Goal: Task Accomplishment & Management: Complete application form

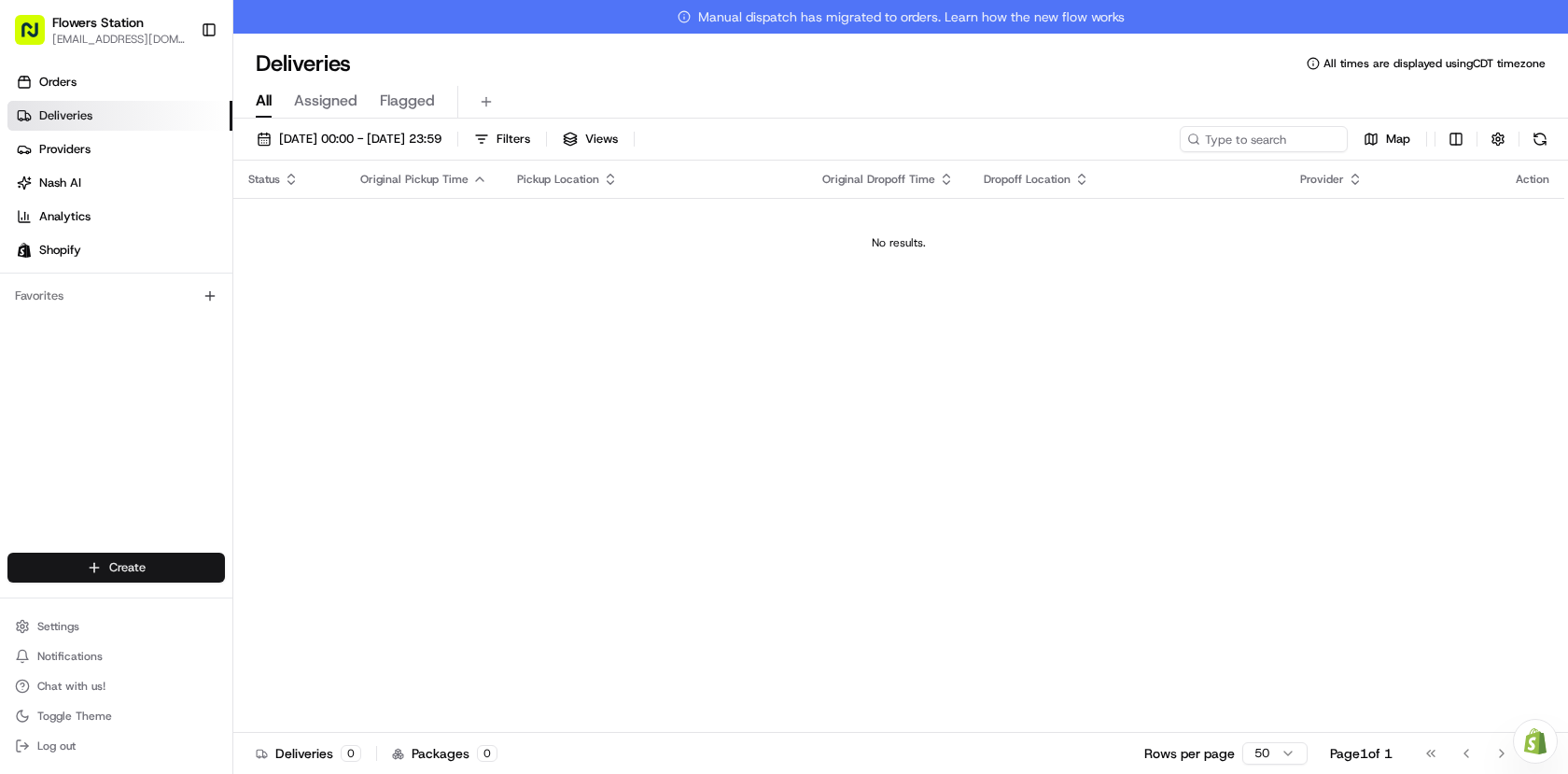
click at [125, 573] on html "Flowers Station [EMAIL_ADDRESS][DOMAIN_NAME] Toggle Sidebar Orders Deliveries P…" at bounding box center [784, 387] width 1568 height 774
click at [343, 602] on link "Delivery" at bounding box center [338, 602] width 209 height 34
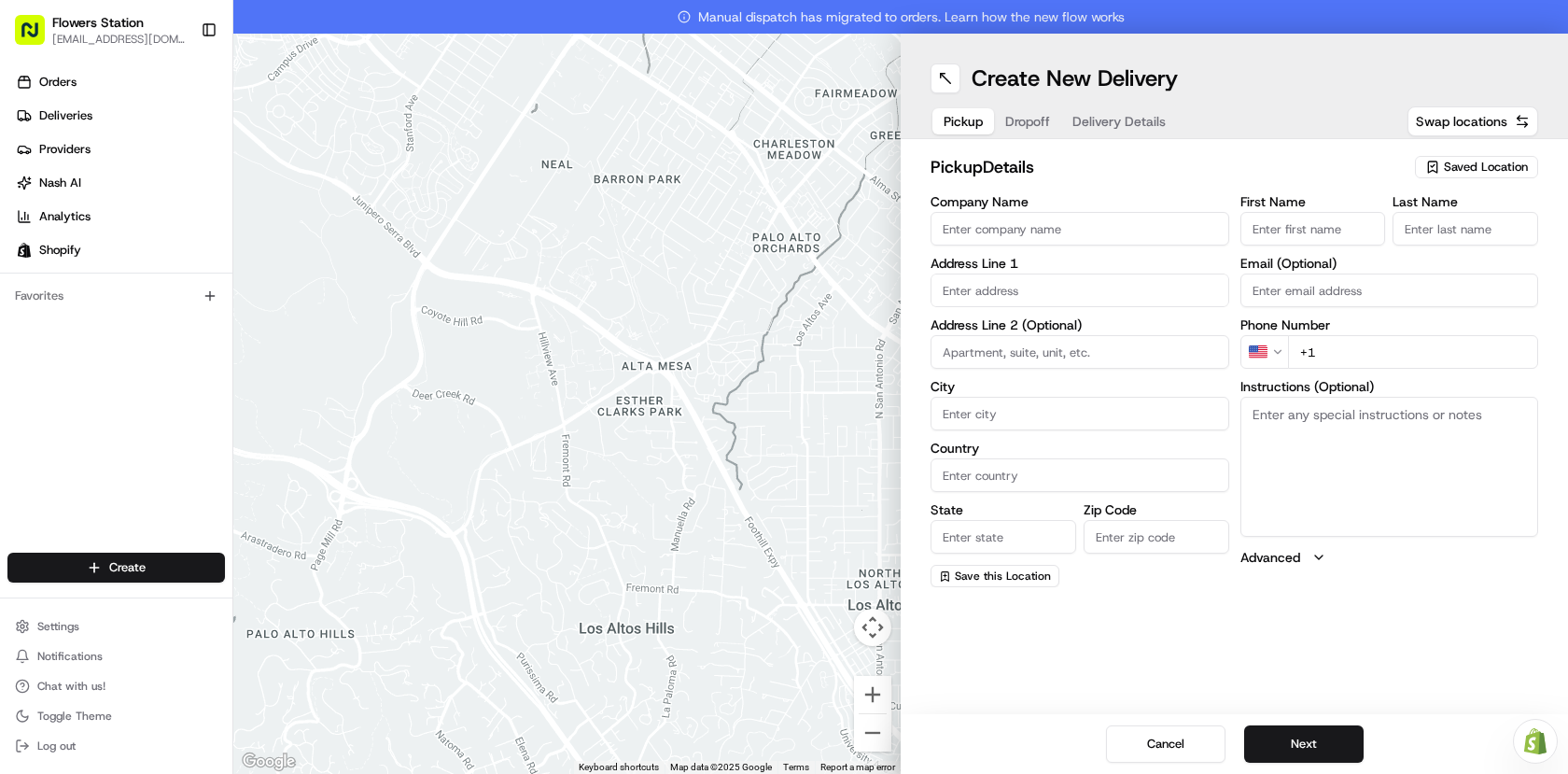
click at [1516, 169] on span "Saved Location" at bounding box center [1487, 167] width 84 height 17
click at [1420, 230] on span "Flowers Station [STREET_ADDRESS]" at bounding box center [1446, 237] width 230 height 17
type input "Flowers Station [STREET_ADDRESS]"
type input "[STREET_ADDRESS]"
type input "[GEOGRAPHIC_DATA]"
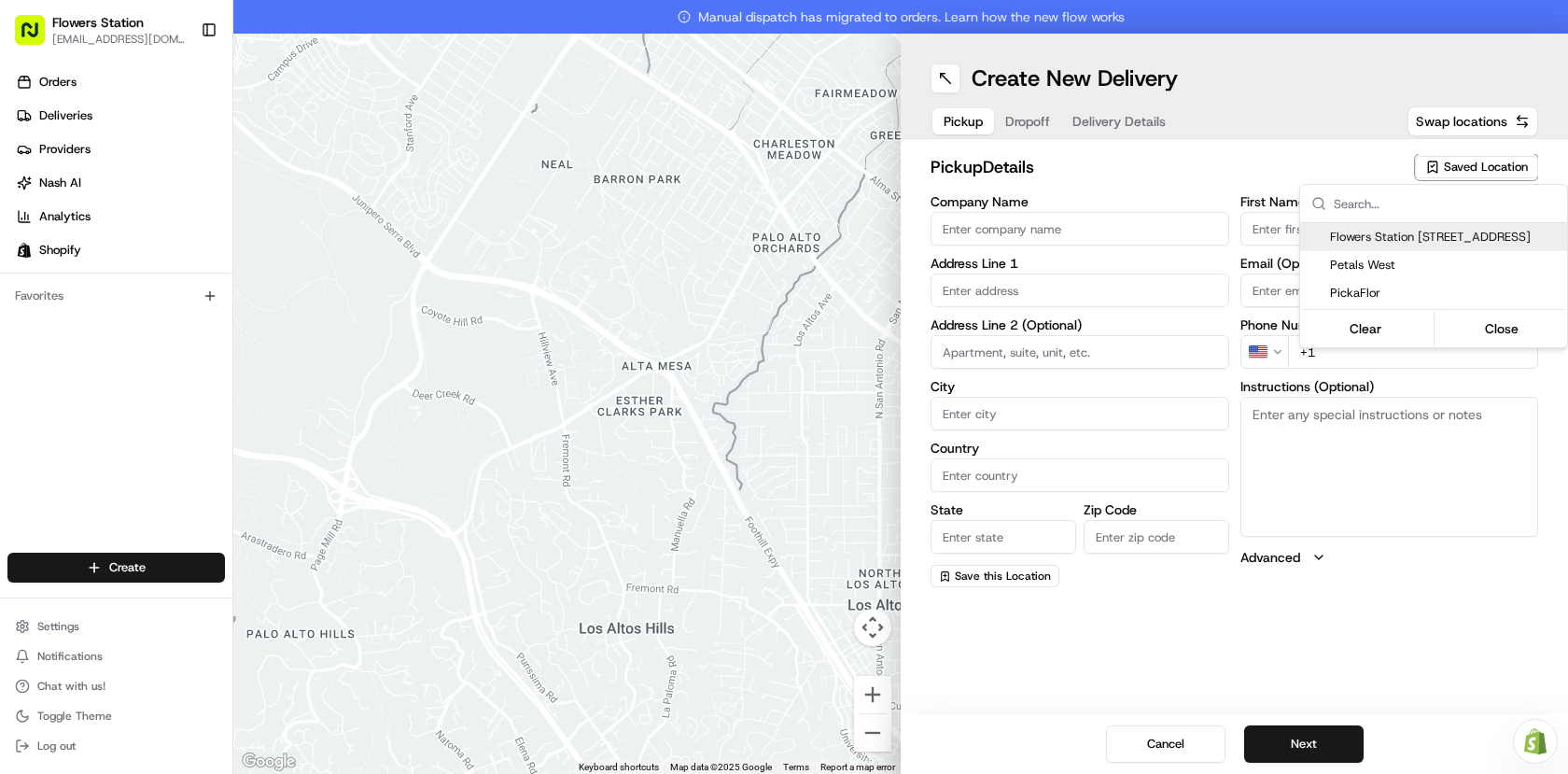
type input "CA"
type input "MB"
type input "R2W 3T5"
type input "[PHONE_NUMBER]"
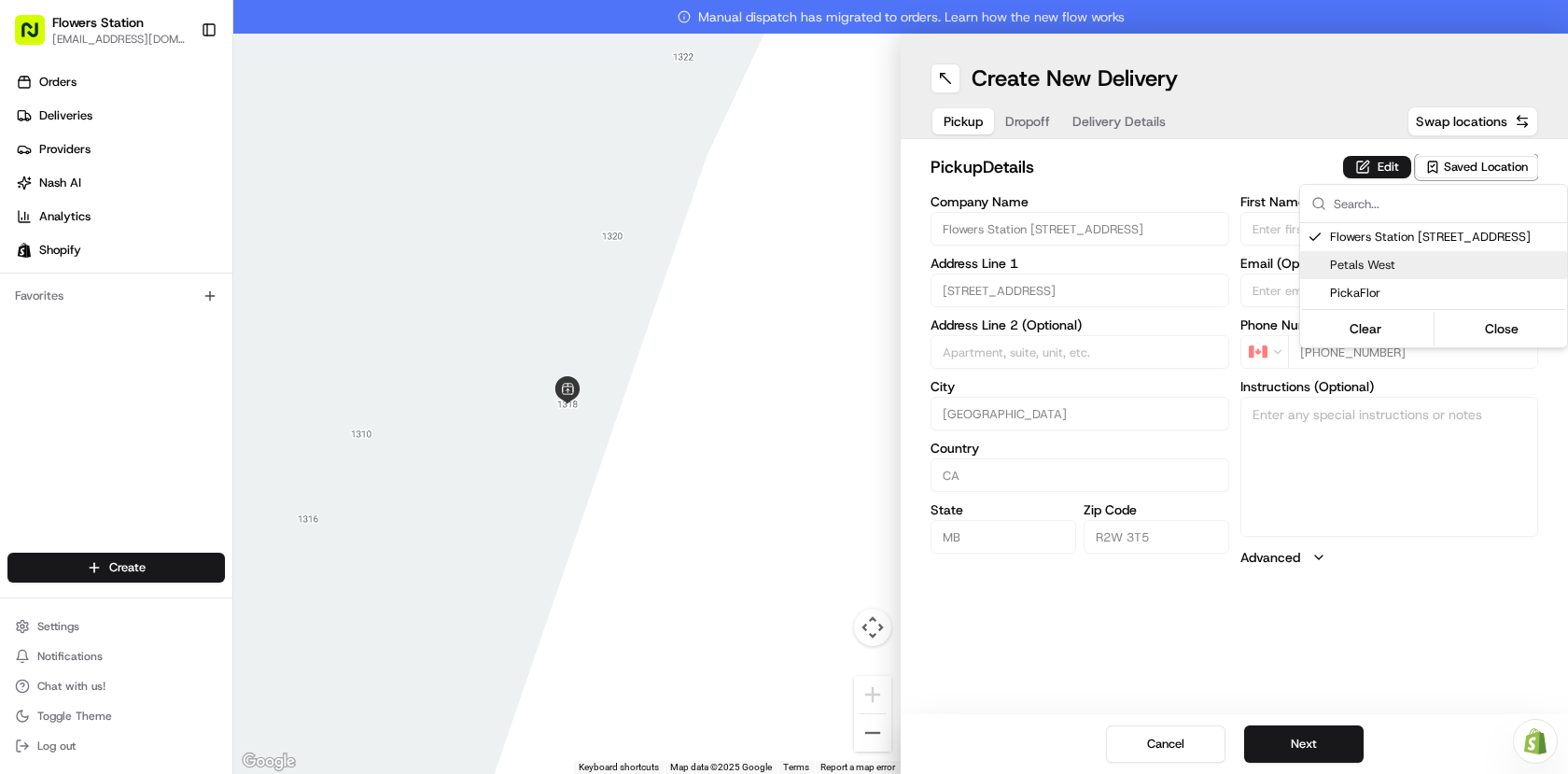
click at [1336, 743] on html "Flowers Station [EMAIL_ADDRESS][DOMAIN_NAME] Toggle Sidebar Orders Deliveries P…" at bounding box center [784, 387] width 1568 height 774
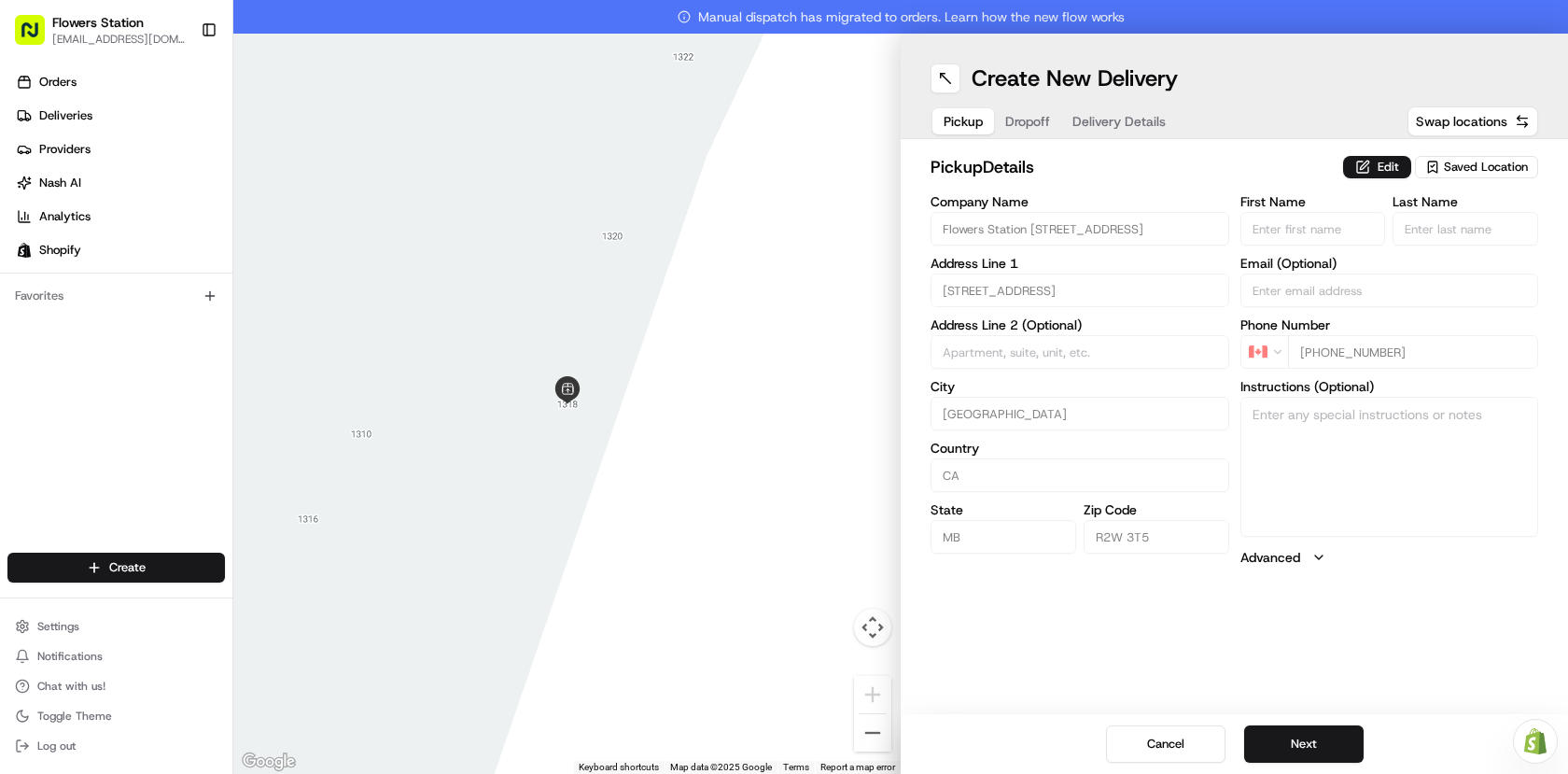
click at [1336, 743] on button "Next" at bounding box center [1304, 744] width 120 height 37
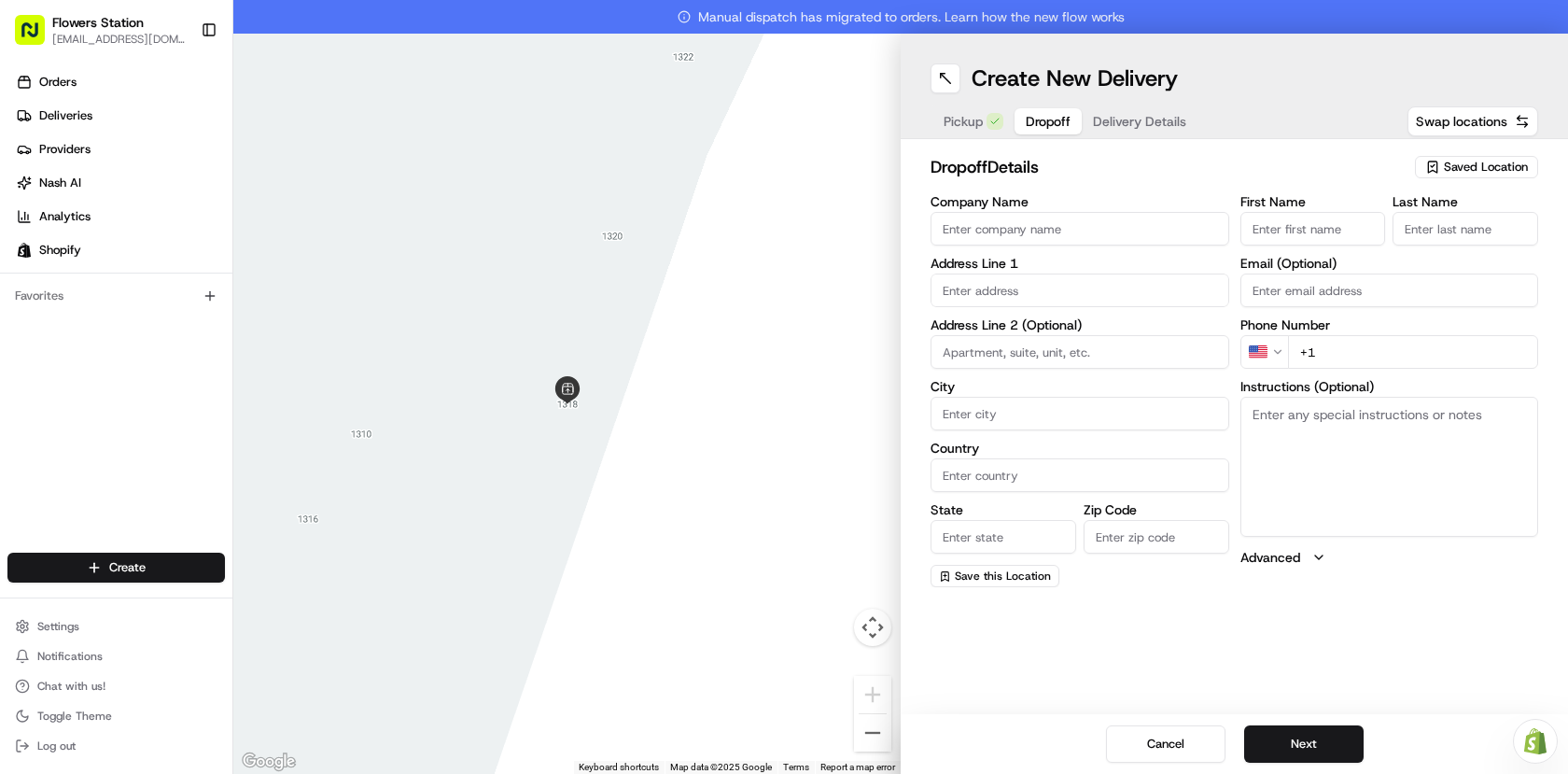
click at [1036, 288] on input "text" at bounding box center [1079, 291] width 298 height 34
paste input "[STREET_ADDRESS]"
click at [1071, 336] on div "[STREET_ADDRESS]" at bounding box center [1079, 329] width 289 height 28
type input "[STREET_ADDRESS]"
type input "[GEOGRAPHIC_DATA]"
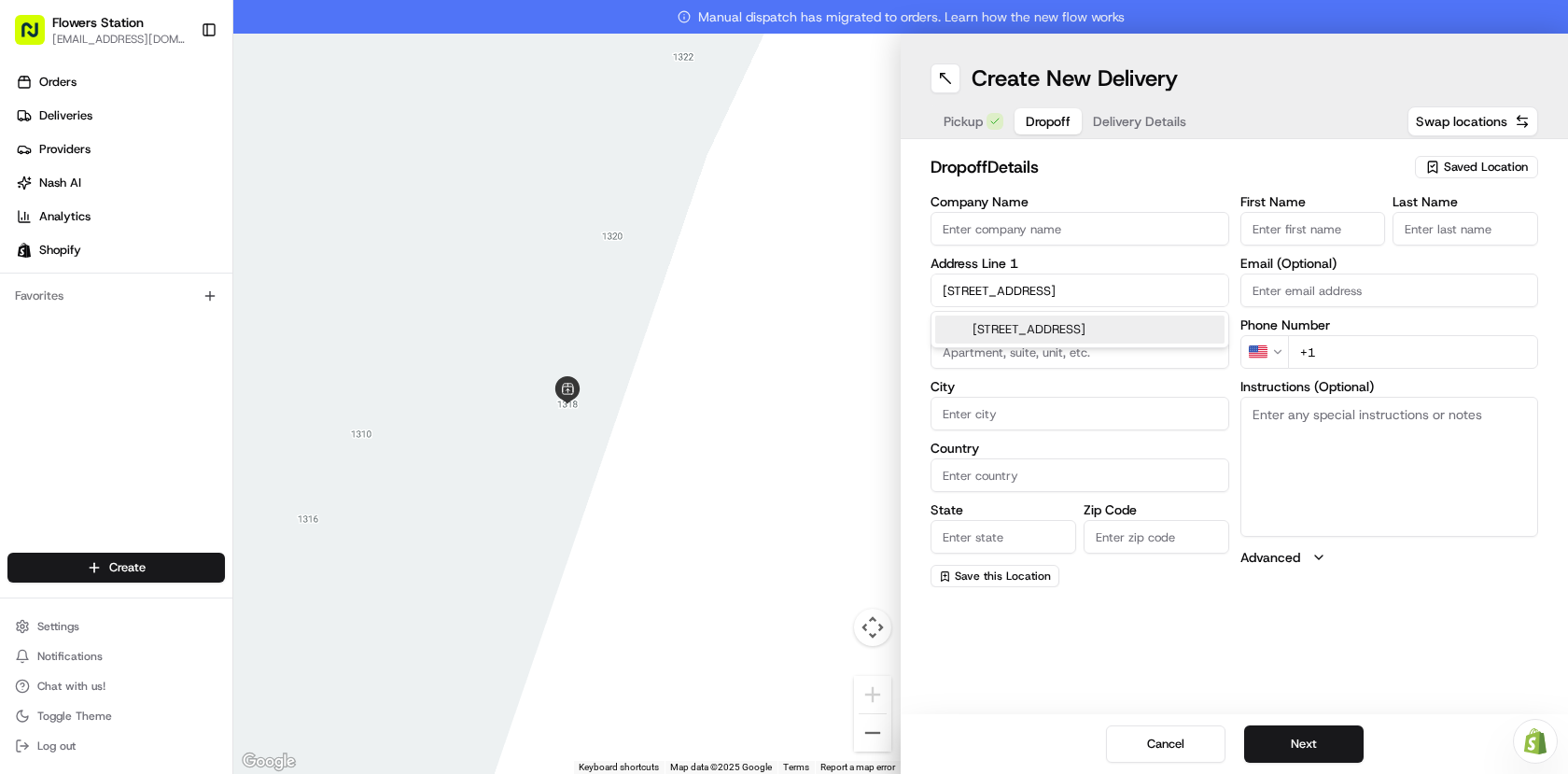
type input "[GEOGRAPHIC_DATA]"
type input "MB"
type input "R3W 0P1"
type input "[STREET_ADDRESS]"
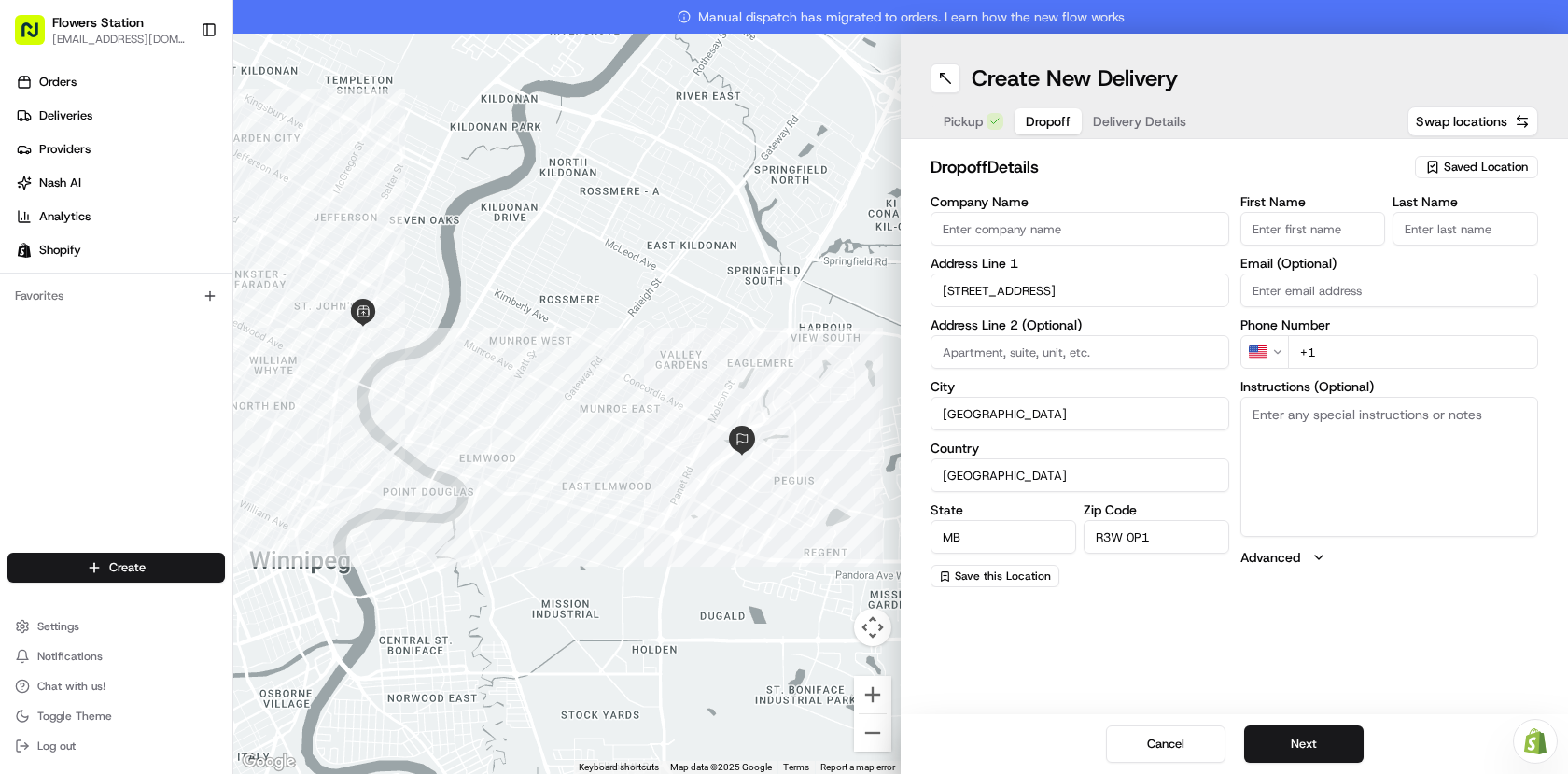
drag, startPoint x: 1353, startPoint y: 357, endPoint x: 1302, endPoint y: 352, distance: 51.2
click at [1302, 353] on input "+1" at bounding box center [1414, 351] width 252 height 34
paste input "[PHONE_NUMBER]"
type input "[PHONE_NUMBER]"
drag, startPoint x: 1298, startPoint y: 231, endPoint x: 1309, endPoint y: 231, distance: 11.0
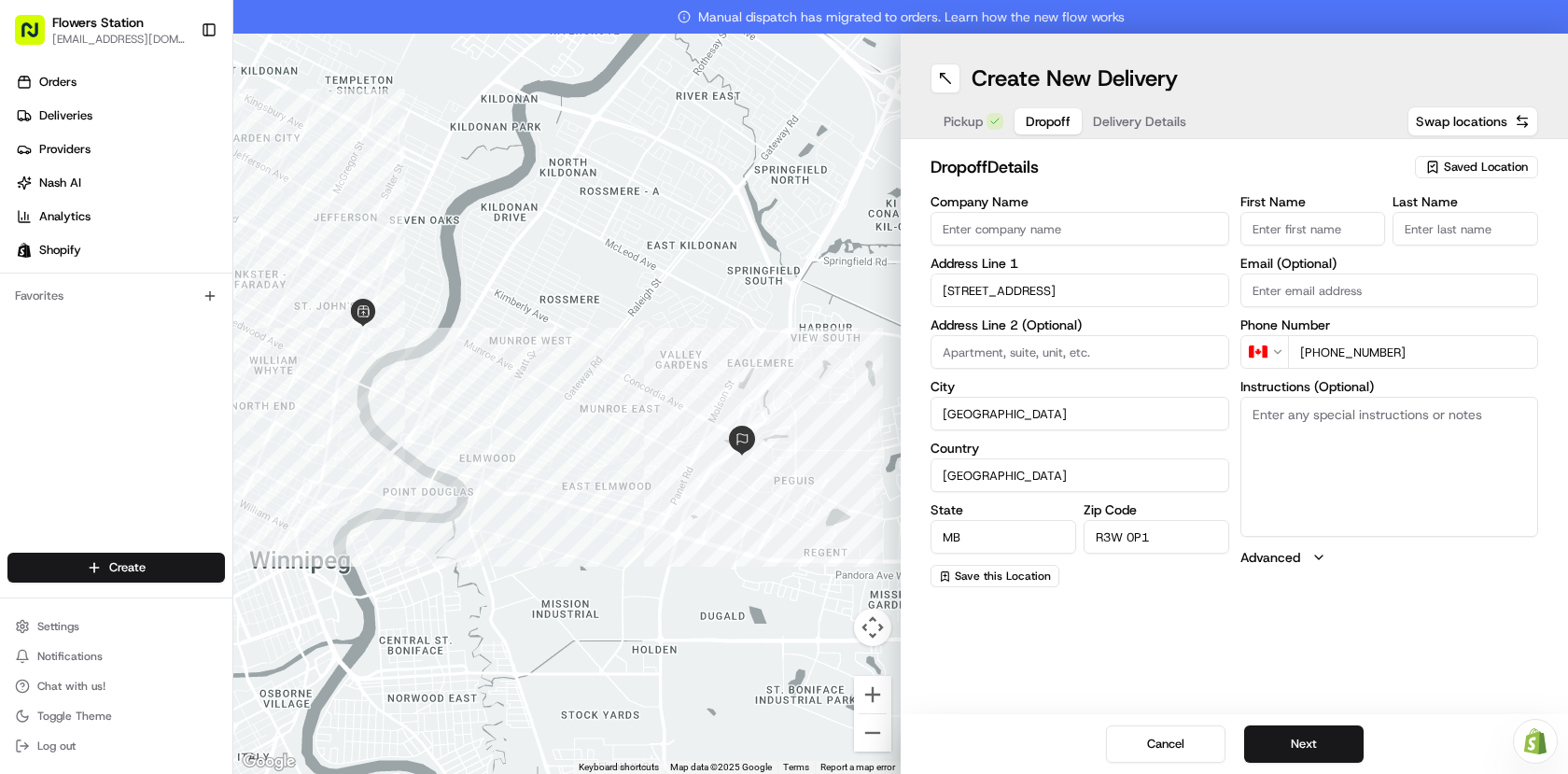
click at [1298, 231] on input "First Name" at bounding box center [1314, 229] width 146 height 34
paste input "[PERSON_NAME]"
type input "[PERSON_NAME]"
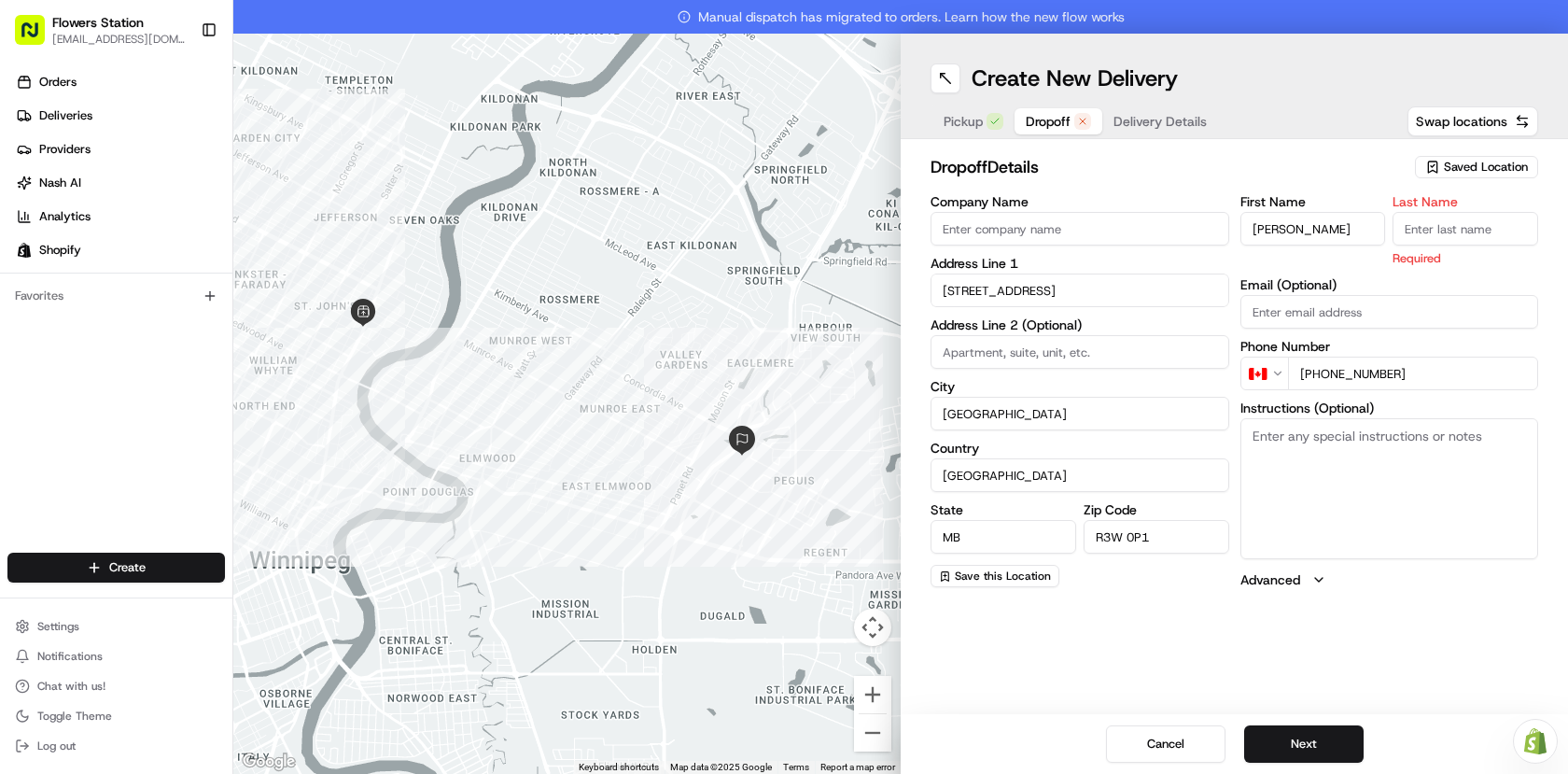
click at [1463, 227] on input "Last Name" at bounding box center [1466, 229] width 146 height 34
type input "."
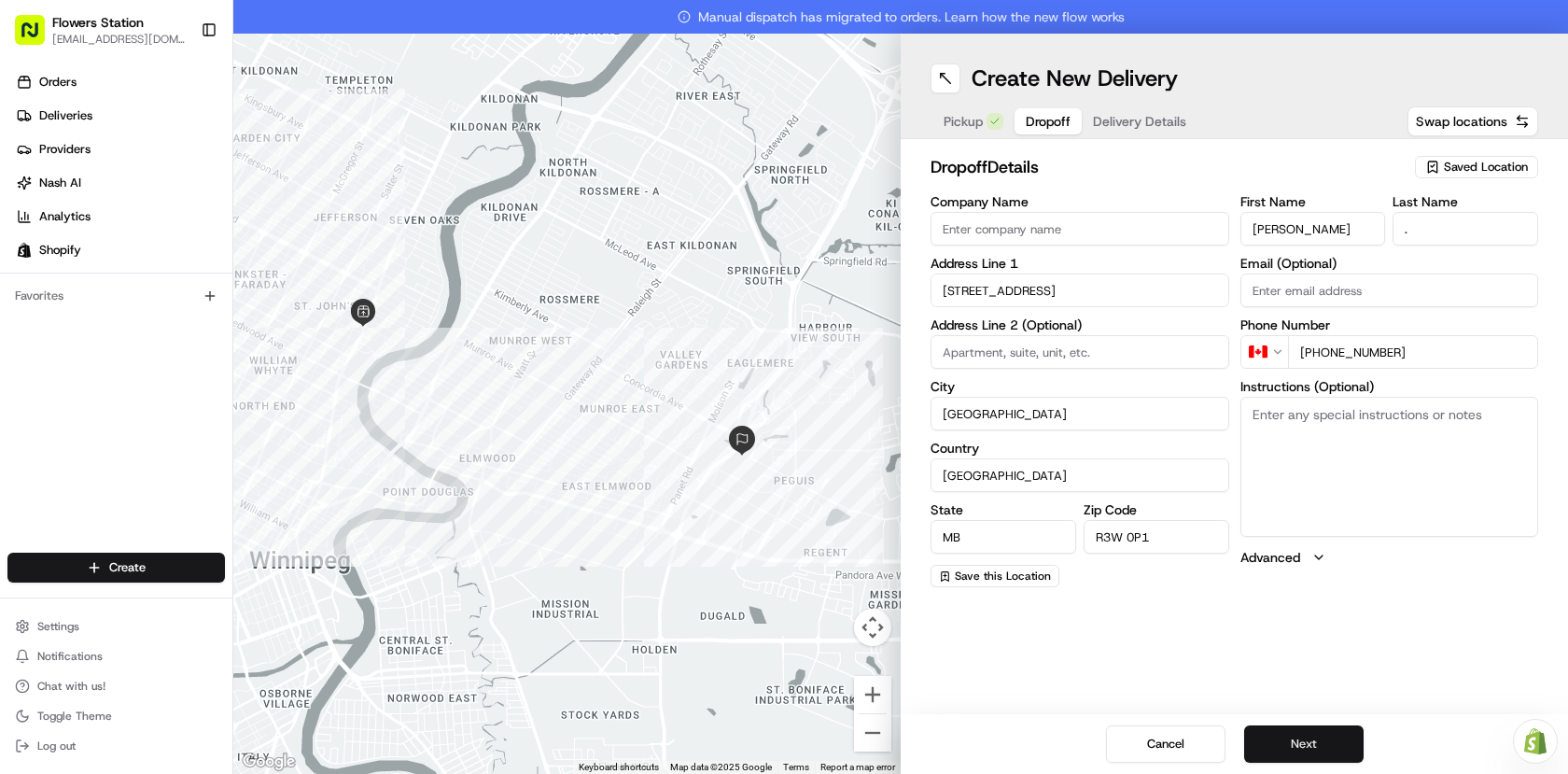
click at [1314, 731] on button "Next" at bounding box center [1304, 744] width 120 height 37
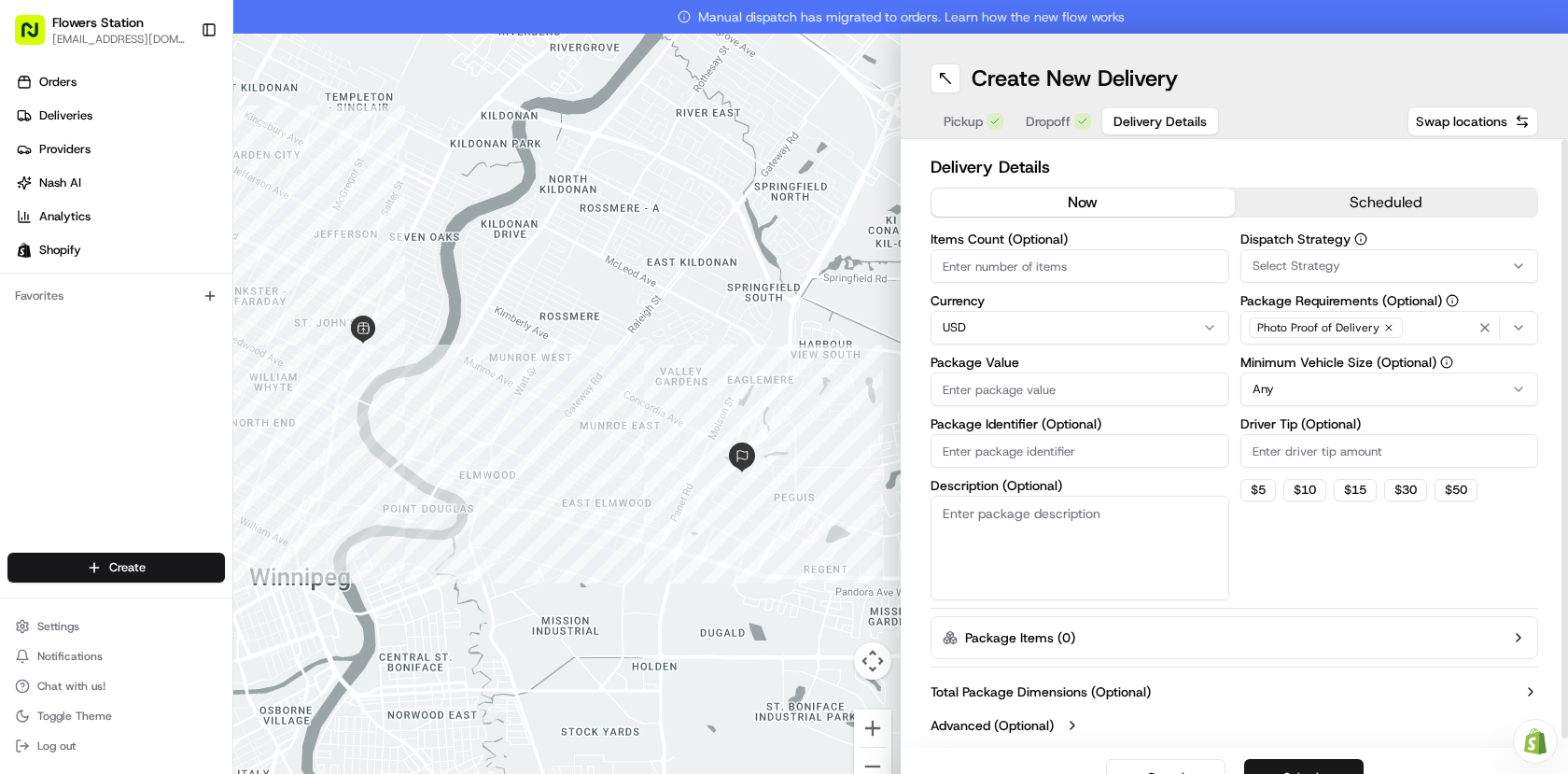
click at [1083, 395] on input "Package Value" at bounding box center [1079, 389] width 298 height 34
type input "200"
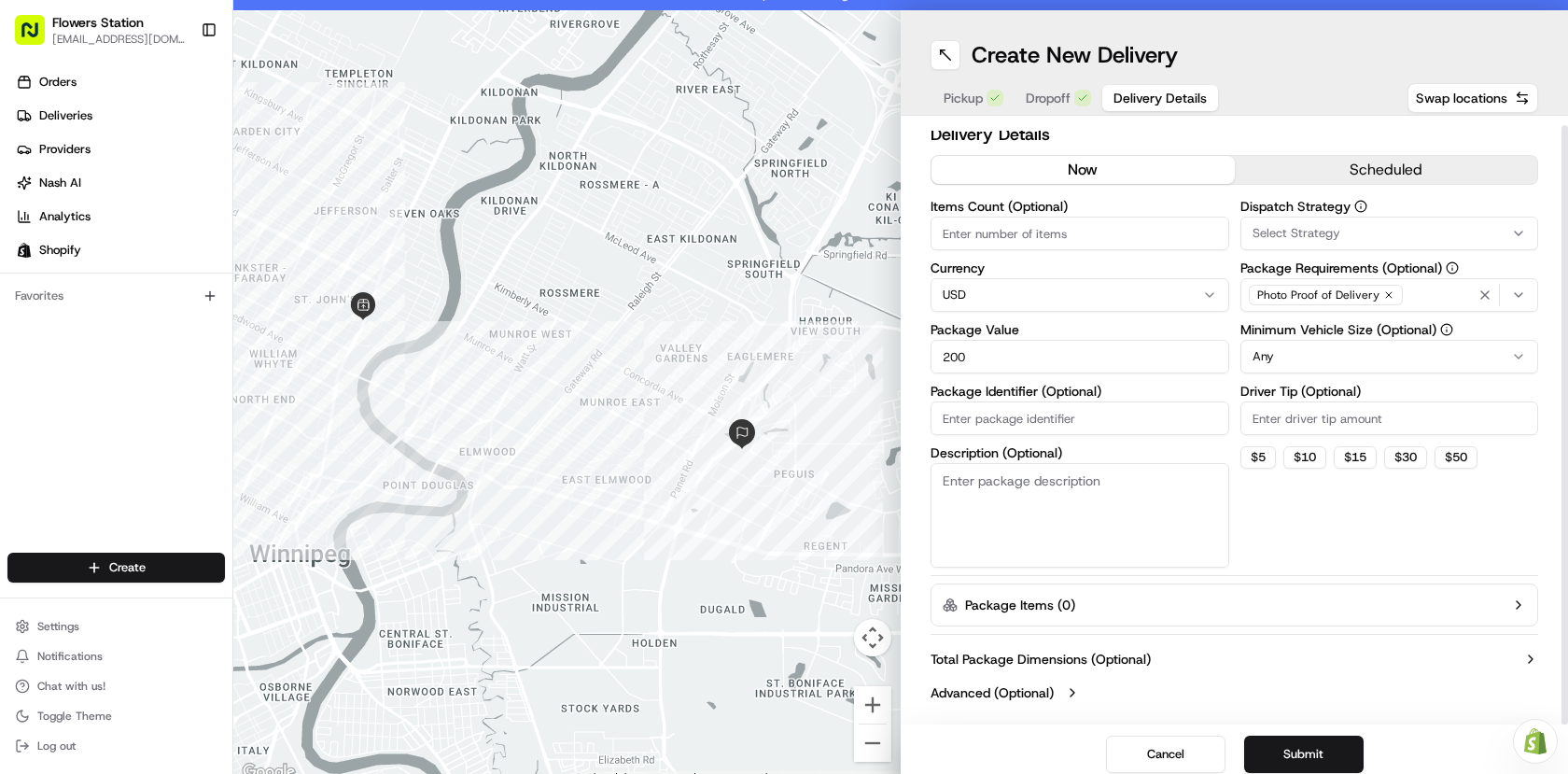
scroll to position [34, 0]
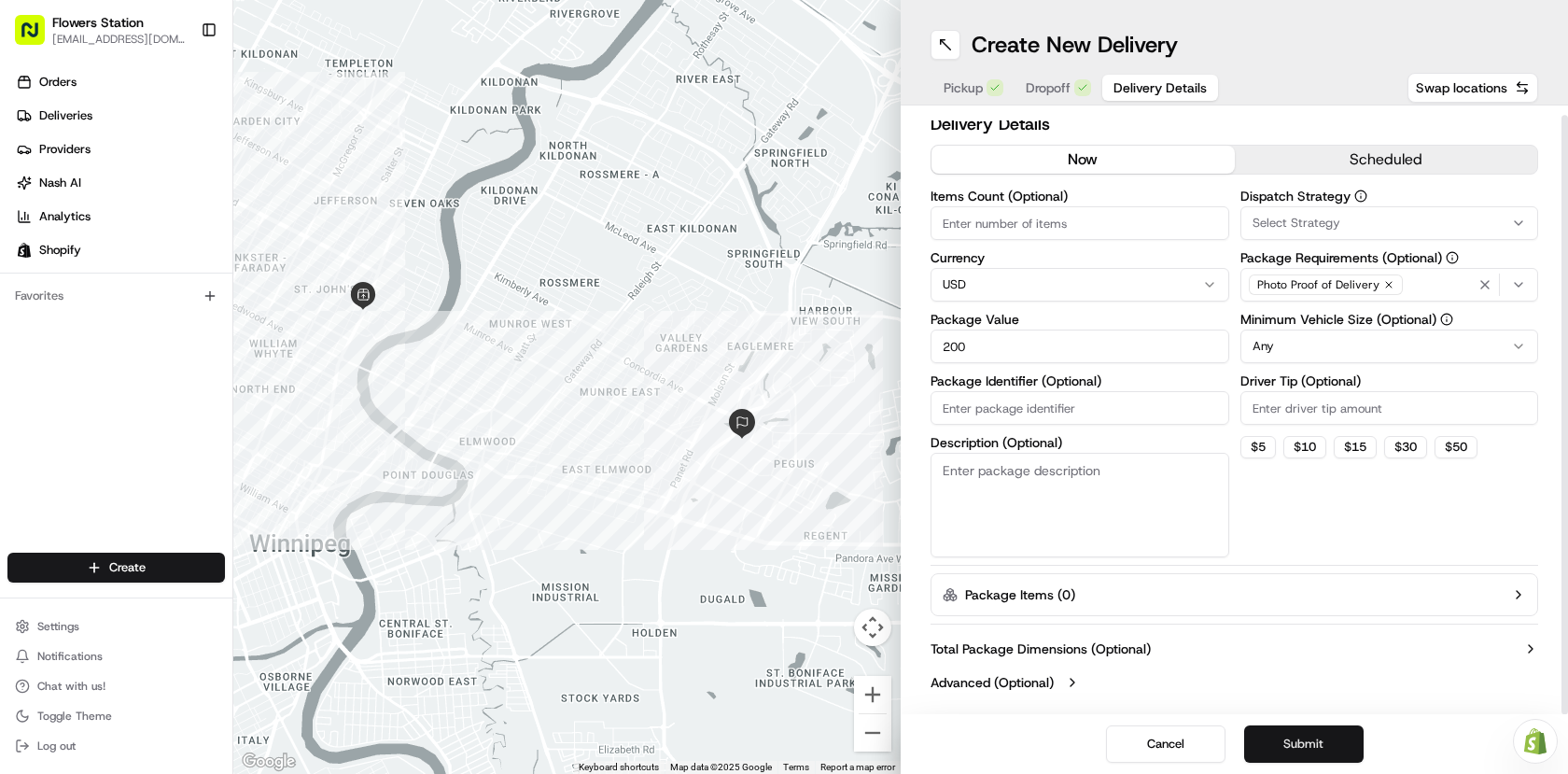
click at [1305, 742] on button "Submit" at bounding box center [1304, 744] width 120 height 37
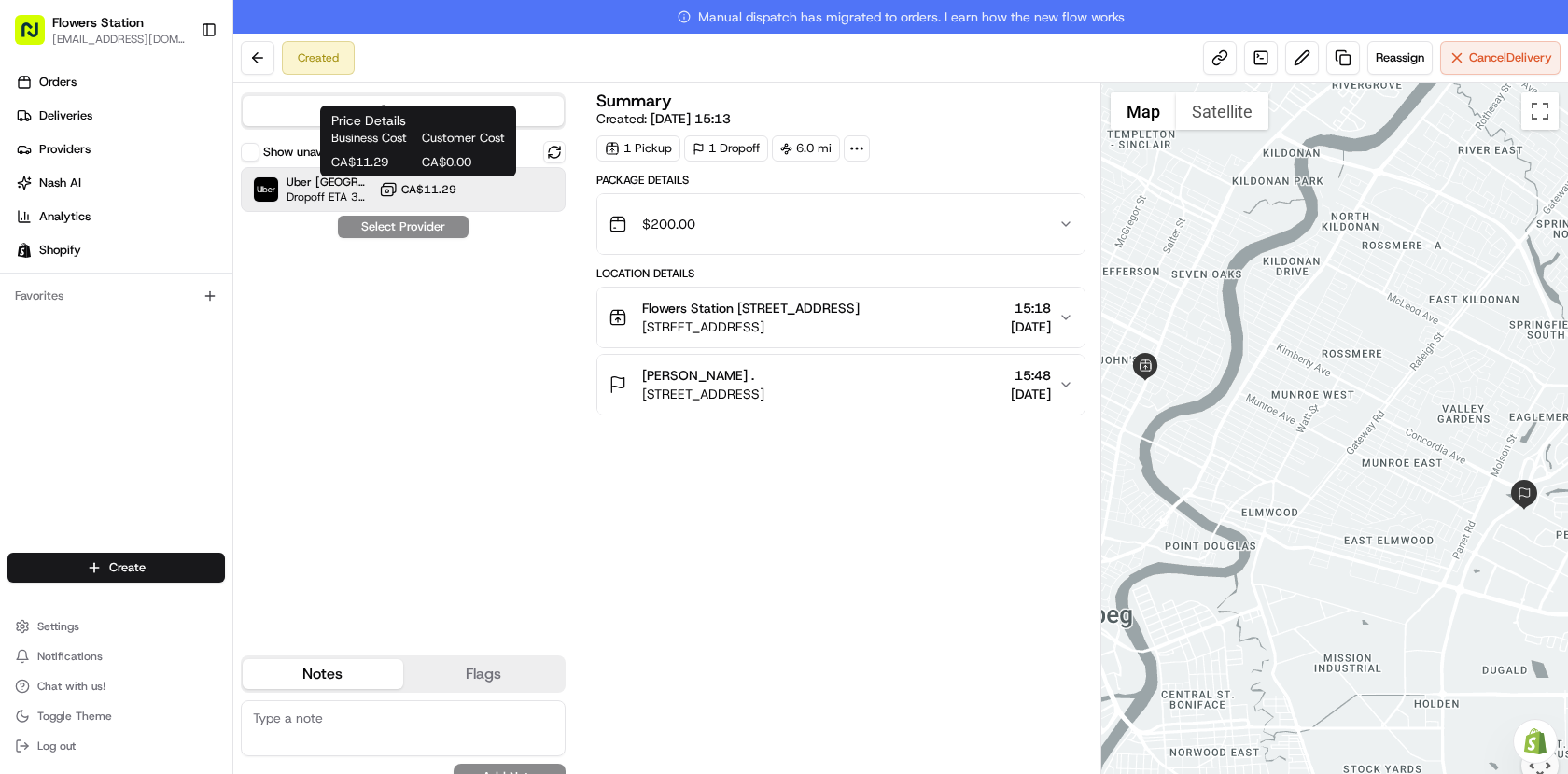
click at [443, 197] on button "CA$11.29" at bounding box center [417, 190] width 78 height 19
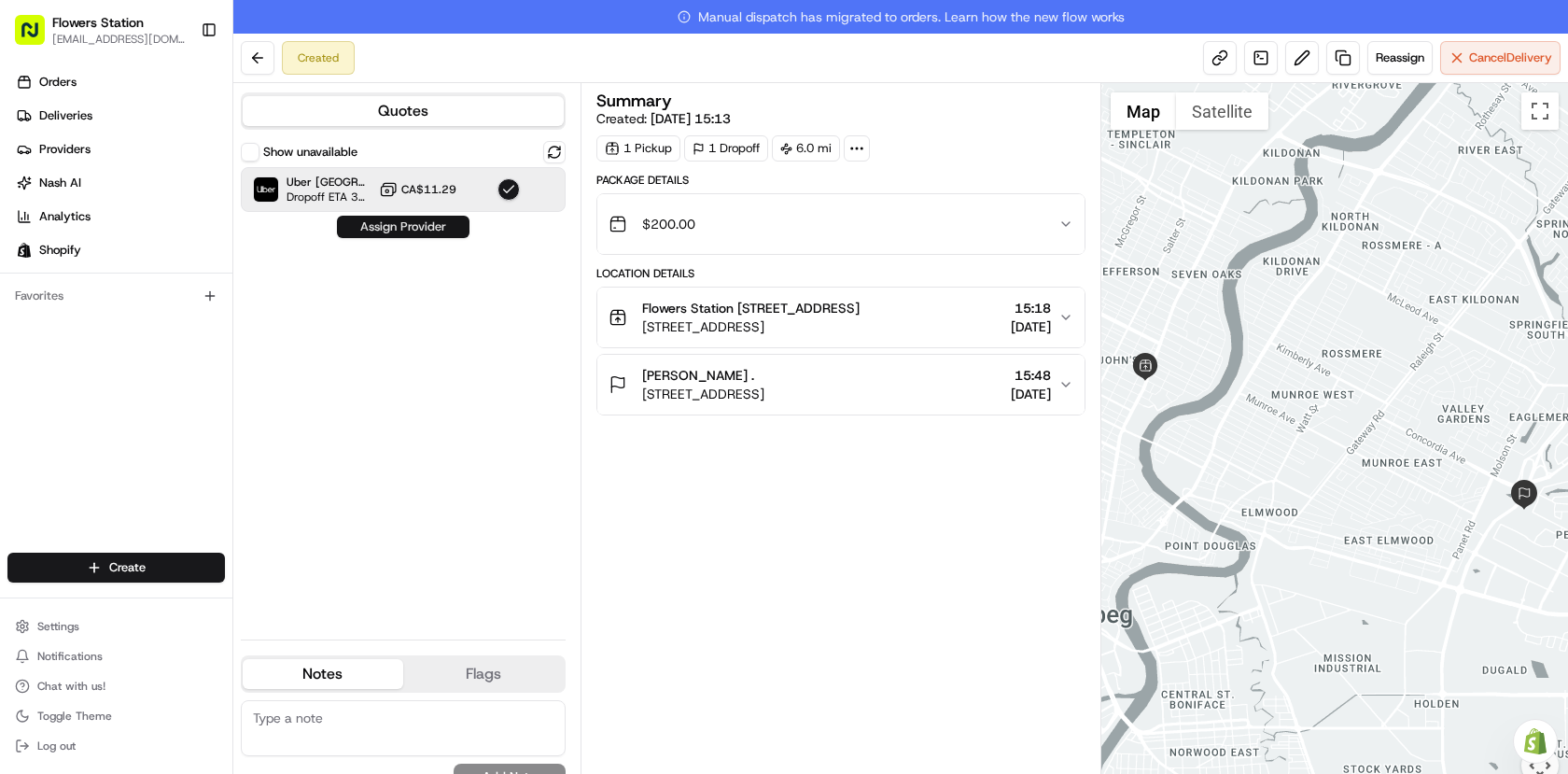
click at [439, 224] on button "Assign Provider" at bounding box center [403, 227] width 133 height 22
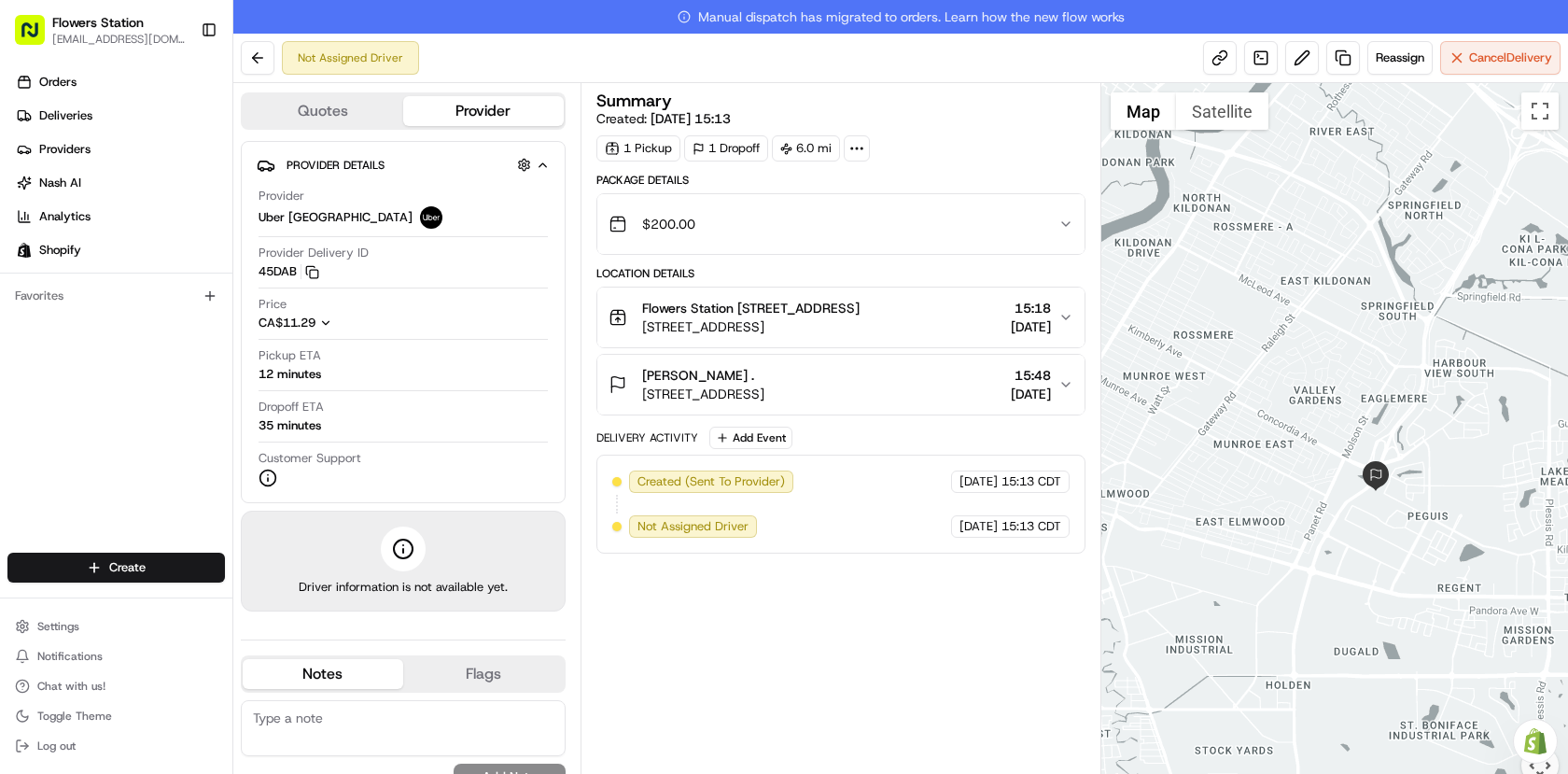
drag, startPoint x: 1435, startPoint y: 576, endPoint x: 1345, endPoint y: 509, distance: 112.2
click at [1345, 509] on div at bounding box center [1335, 445] width 468 height 724
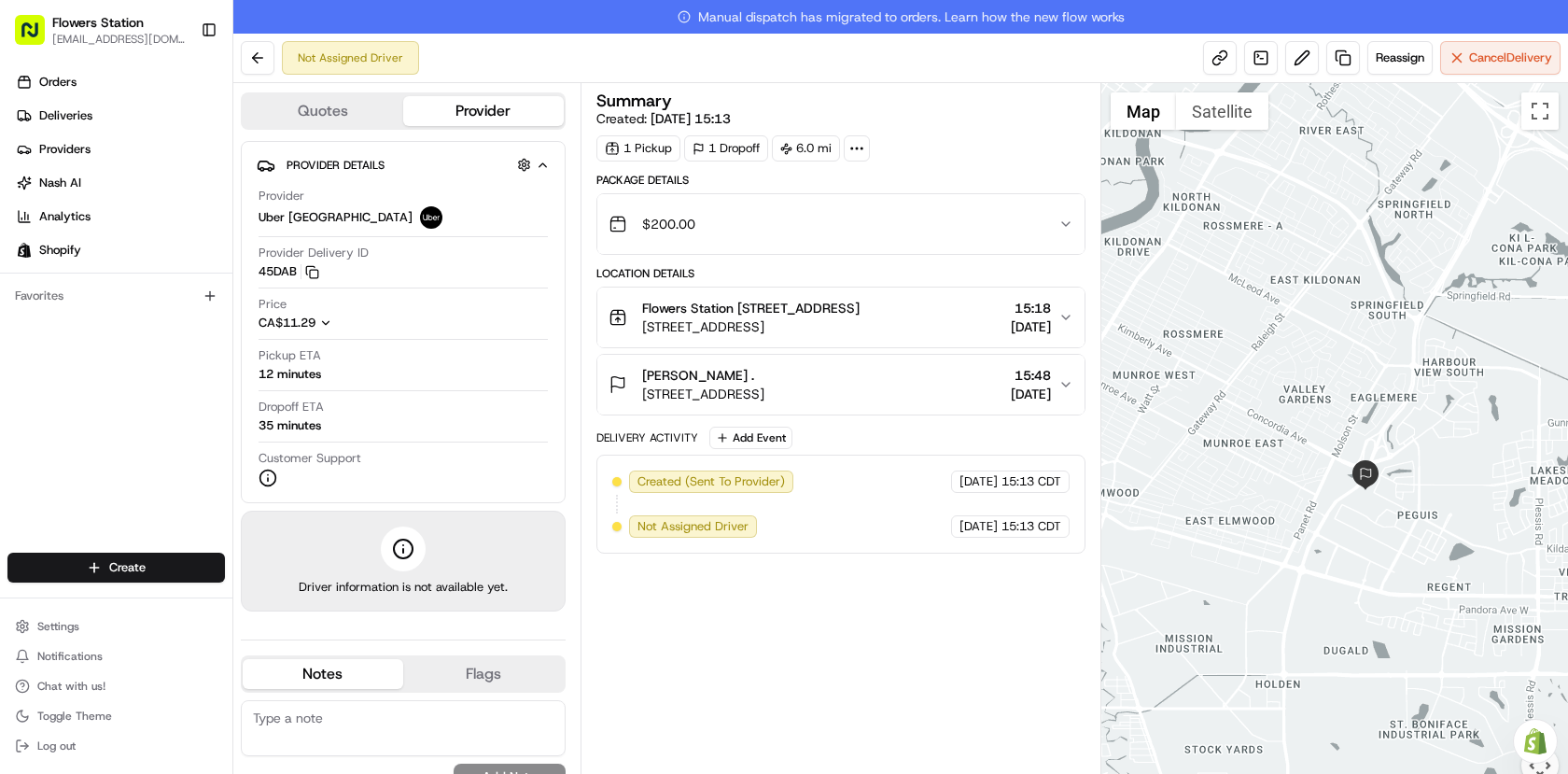
drag, startPoint x: 1349, startPoint y: 508, endPoint x: 1289, endPoint y: 494, distance: 61.6
click at [1289, 494] on div at bounding box center [1335, 445] width 468 height 724
drag, startPoint x: 1263, startPoint y: 494, endPoint x: 1375, endPoint y: 500, distance: 112.2
click at [1368, 500] on div at bounding box center [1335, 445] width 468 height 724
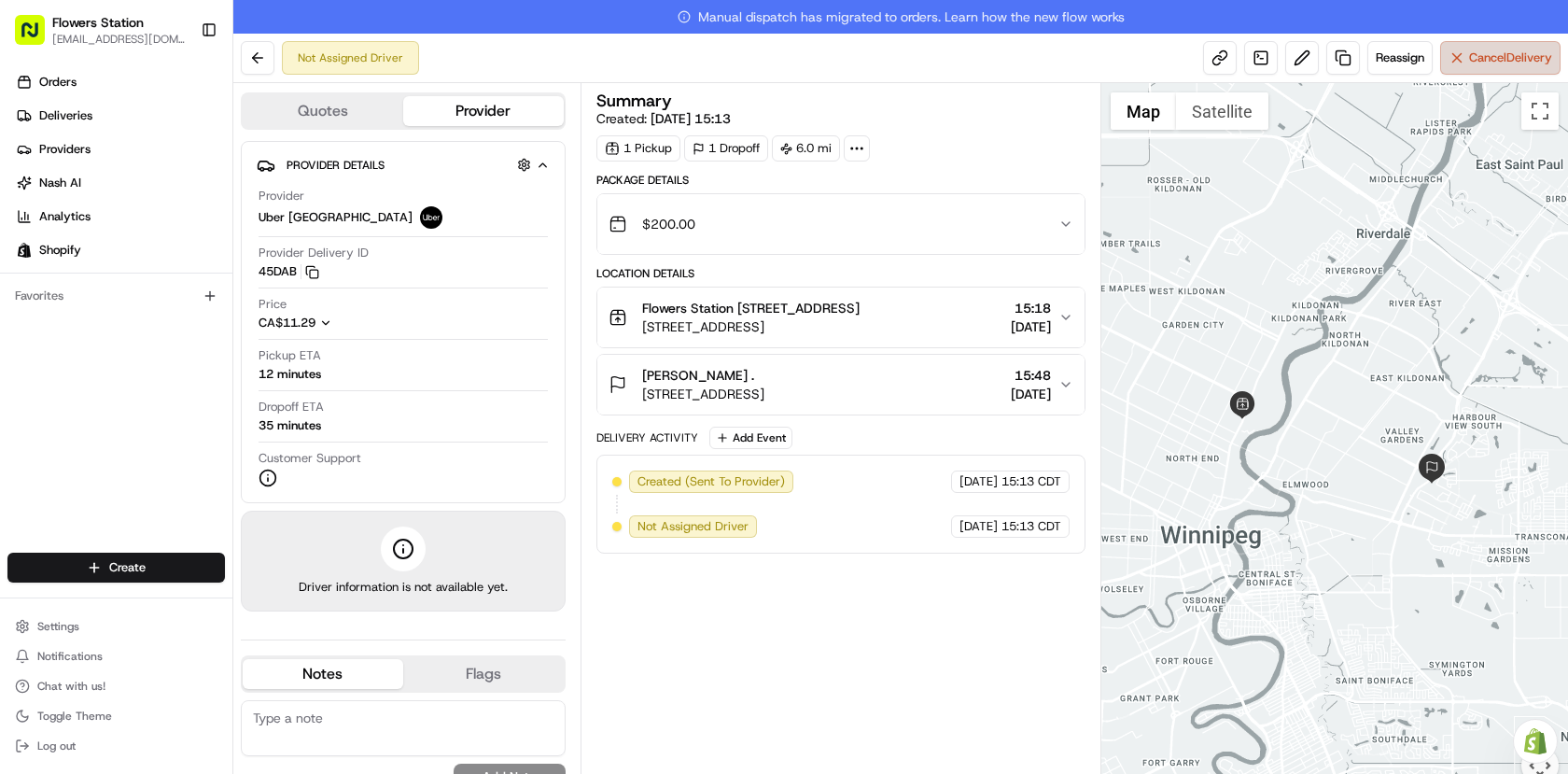
click at [1512, 63] on span "Cancel Delivery" at bounding box center [1510, 58] width 83 height 17
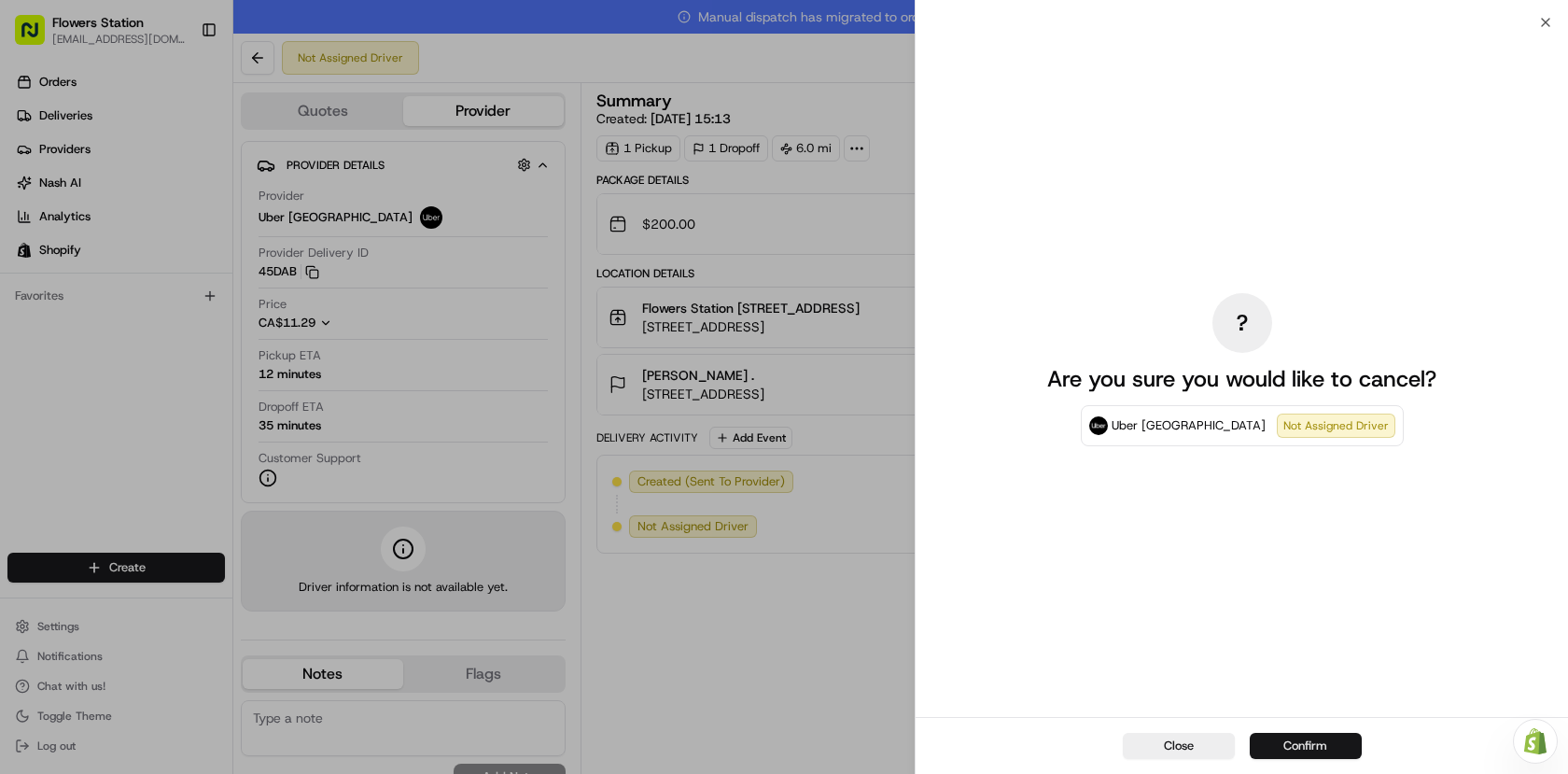
click at [1300, 742] on button "Confirm" at bounding box center [1306, 746] width 112 height 26
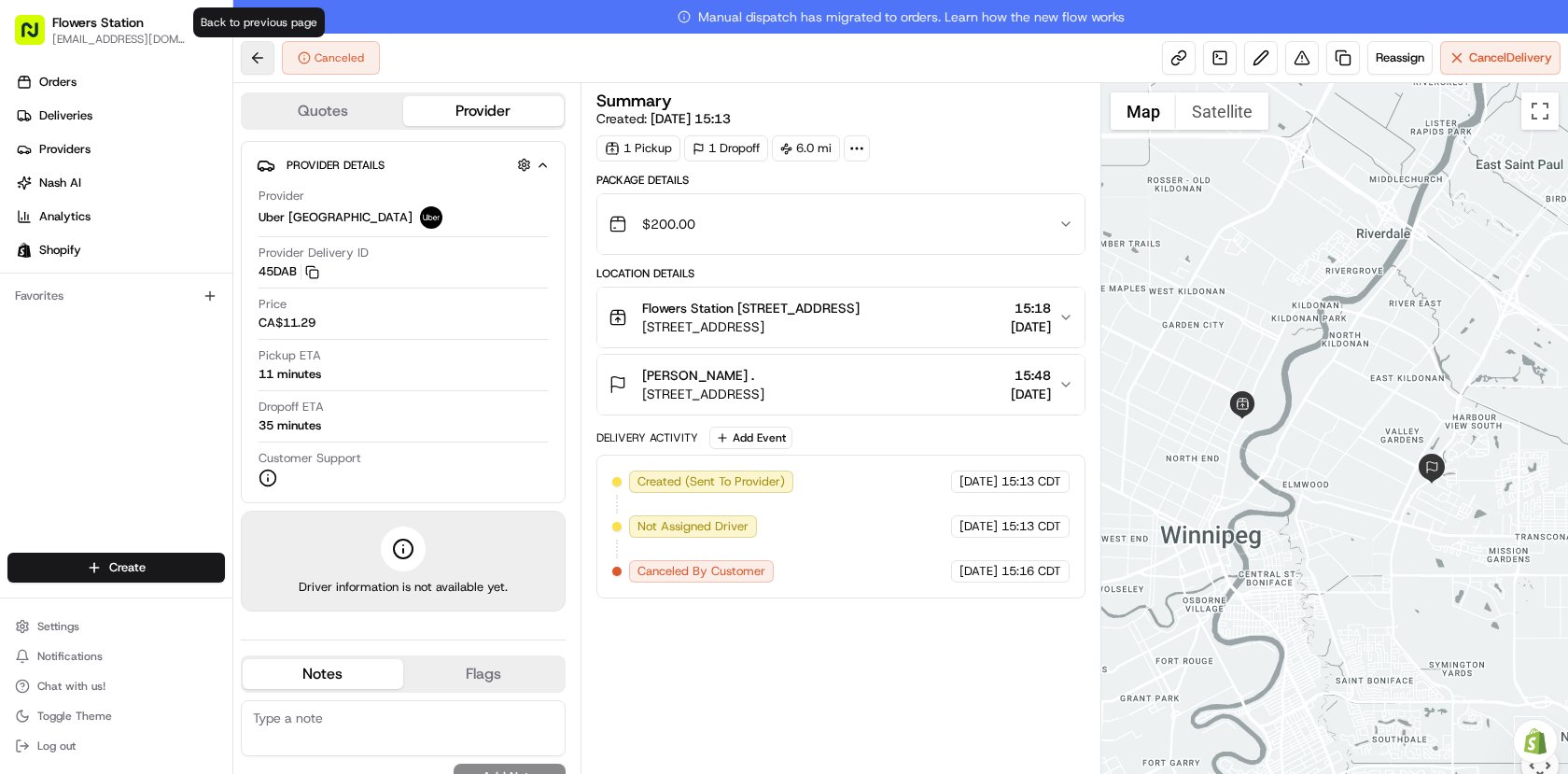
click at [256, 55] on button at bounding box center [258, 58] width 34 height 34
